Goal: Task Accomplishment & Management: Complete application form

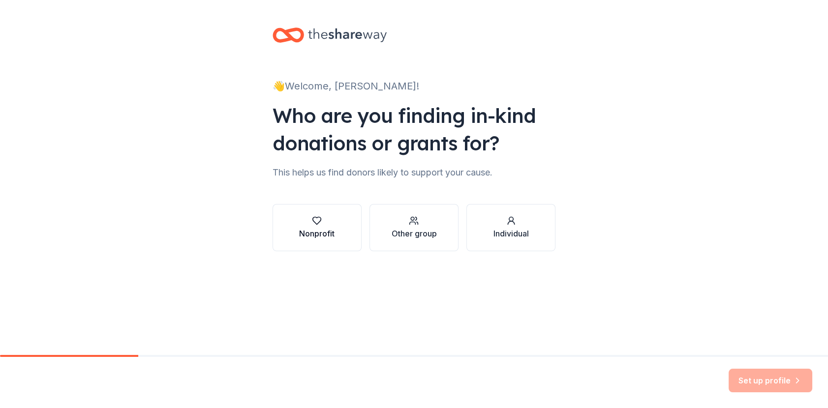
click at [299, 240] on div "Nonprofit" at bounding box center [316, 234] width 35 height 12
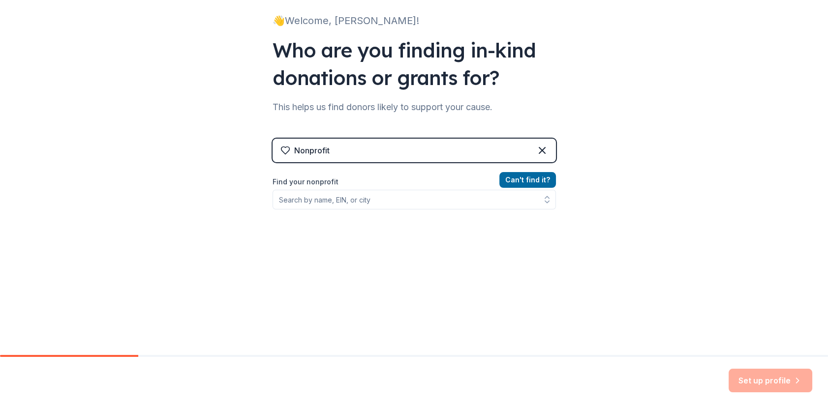
scroll to position [178, 0]
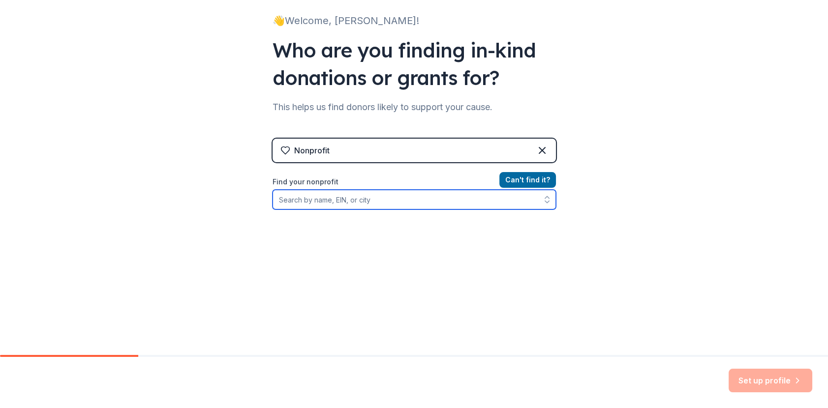
click at [279, 190] on input "Find your nonprofit" at bounding box center [414, 200] width 283 height 20
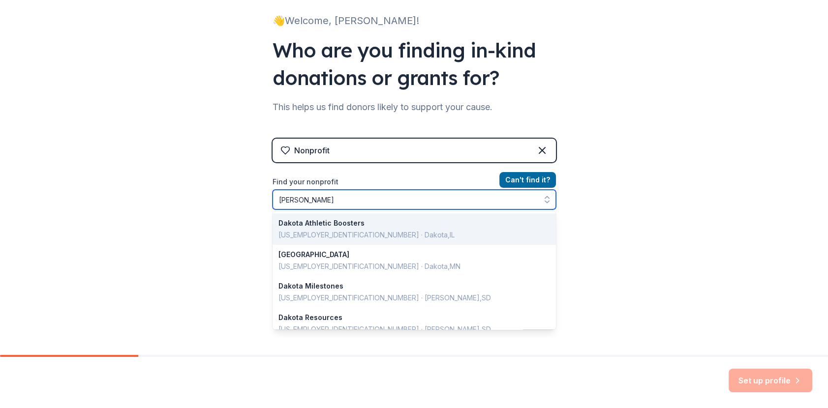
type input "[PERSON_NAME]"
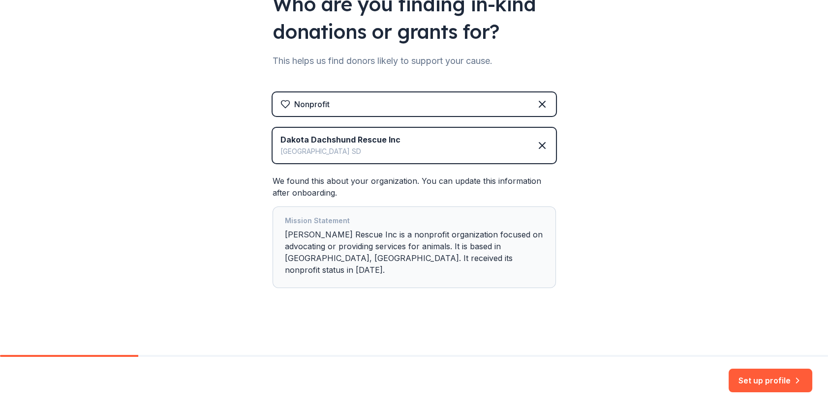
scroll to position [220, 0]
click at [793, 376] on icon "button" at bounding box center [798, 381] width 10 height 10
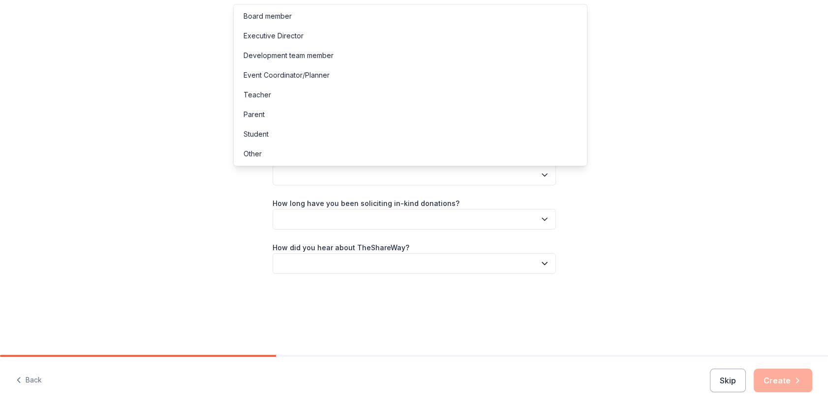
click at [323, 185] on button "button" at bounding box center [414, 175] width 283 height 21
click at [292, 20] on div "Board member" at bounding box center [268, 16] width 48 height 12
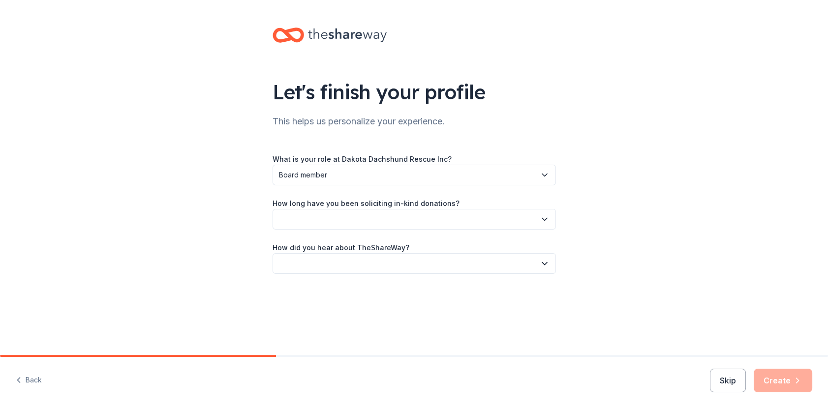
click at [426, 230] on button "button" at bounding box center [414, 219] width 283 height 21
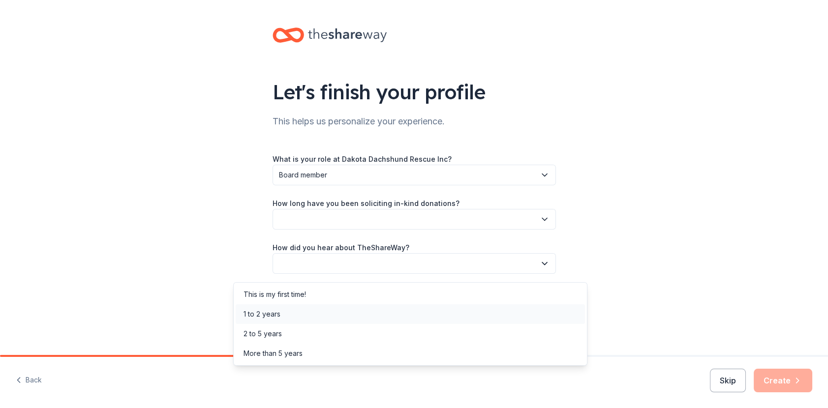
click at [276, 320] on div "1 to 2 years" at bounding box center [262, 314] width 37 height 12
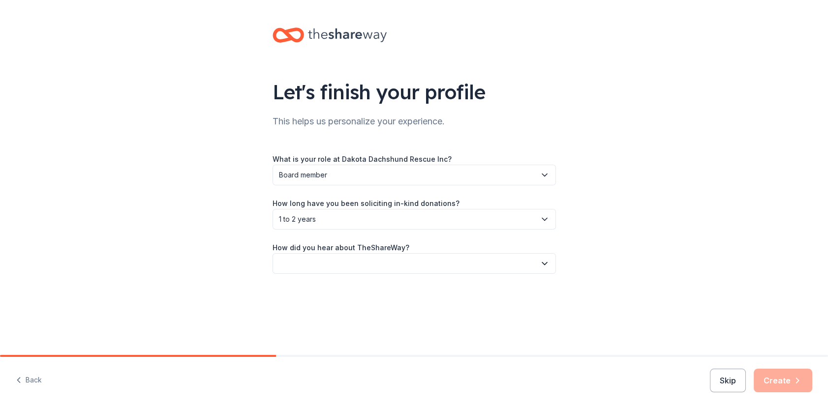
click at [382, 274] on button "button" at bounding box center [414, 263] width 283 height 21
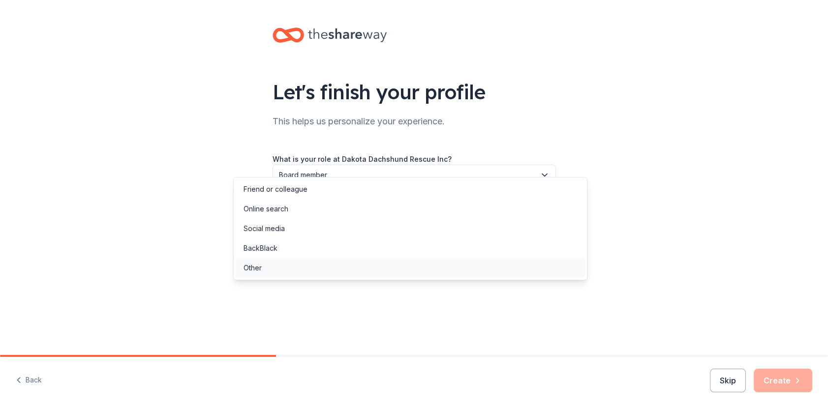
click at [262, 274] on div "Other" at bounding box center [253, 268] width 18 height 12
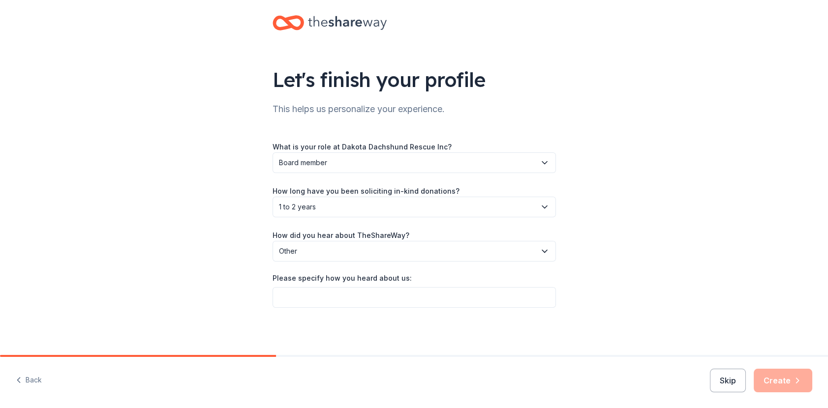
scroll to position [110, 0]
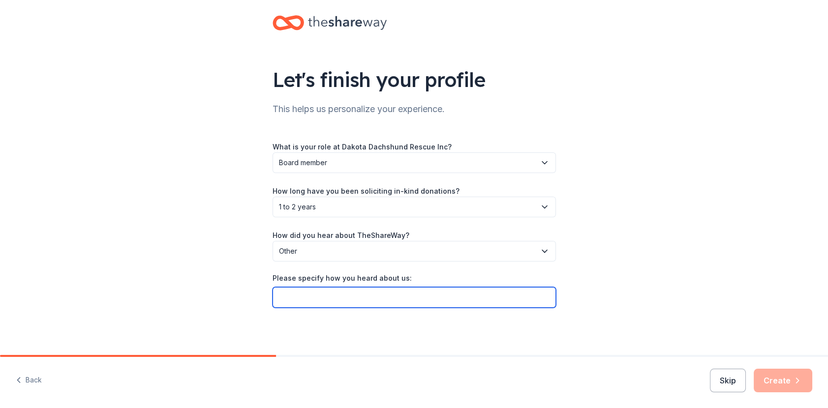
click at [306, 287] on input "Please specify how you heard about us:" at bounding box center [414, 297] width 283 height 21
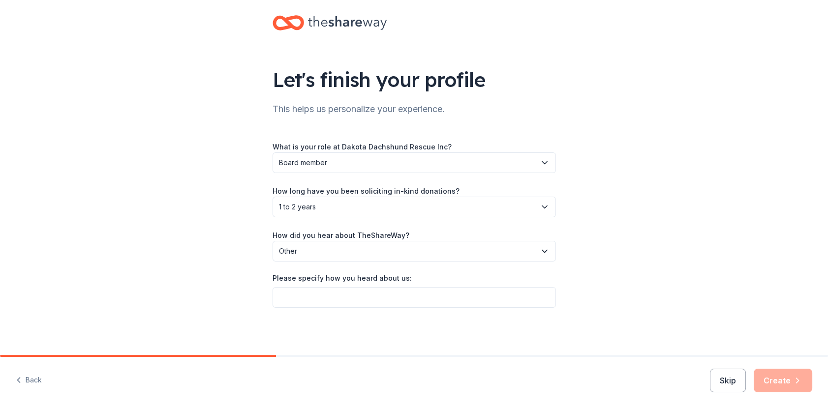
click at [550, 246] on icon "button" at bounding box center [545, 251] width 10 height 10
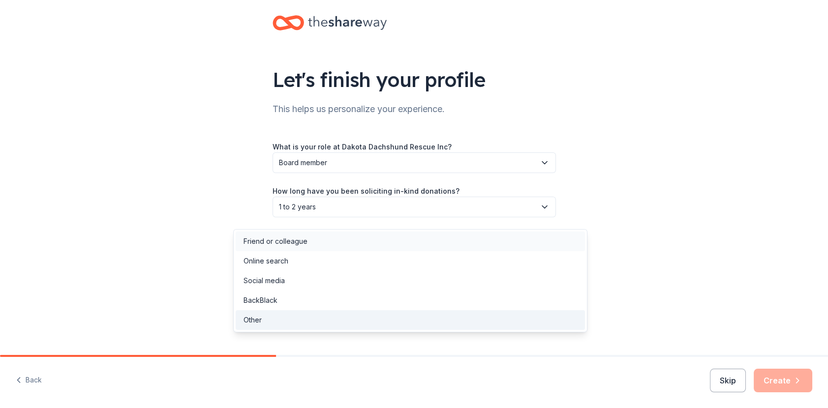
click at [308, 243] on div "Friend or colleague" at bounding box center [276, 242] width 64 height 12
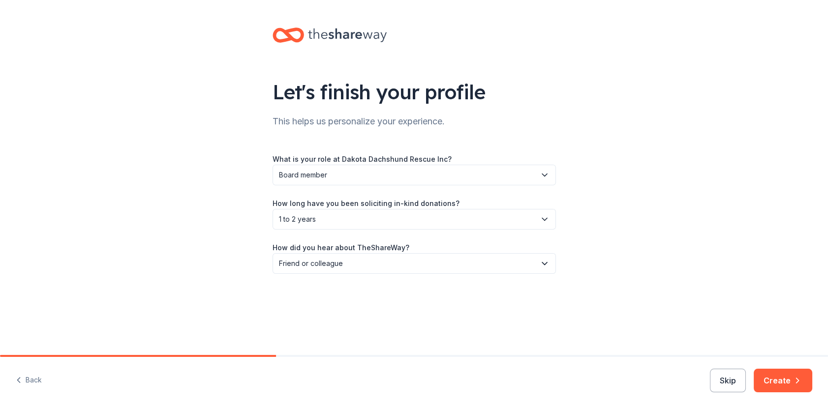
click at [770, 372] on button "Create" at bounding box center [783, 381] width 59 height 24
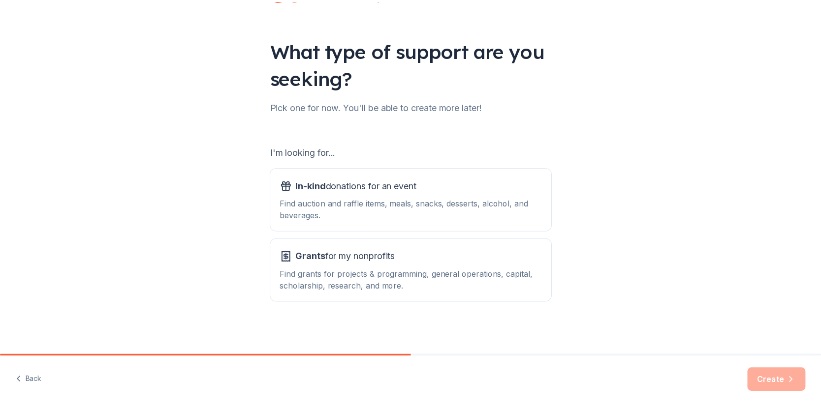
scroll to position [115, 0]
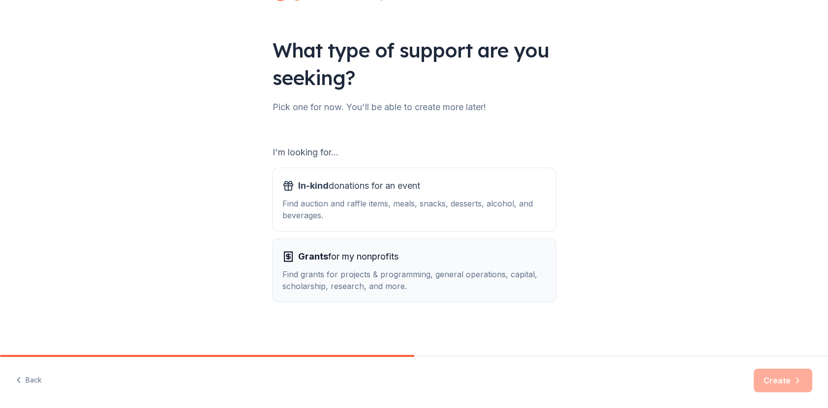
click at [392, 279] on div "Find grants for projects & programming, general operations, capital, scholarshi…" at bounding box center [414, 281] width 264 height 24
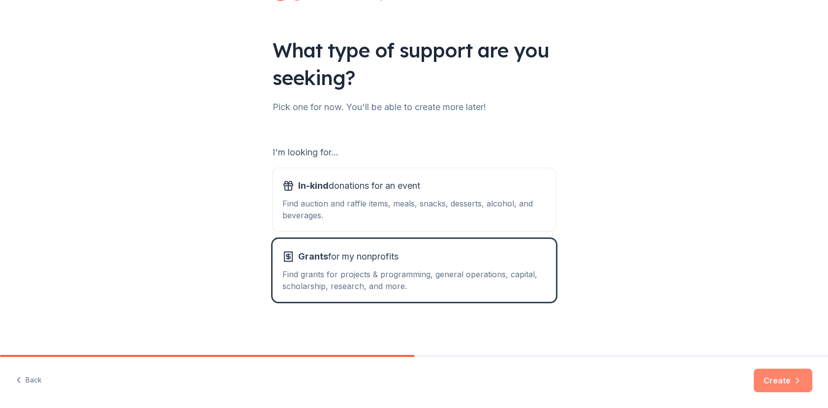
click at [772, 376] on button "Create" at bounding box center [783, 381] width 59 height 24
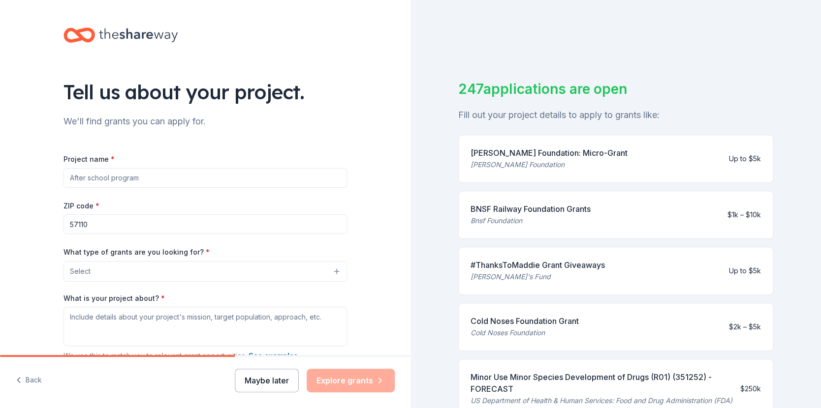
click at [235, 375] on button "Maybe later" at bounding box center [267, 381] width 64 height 24
